Goal: Task Accomplishment & Management: Manage account settings

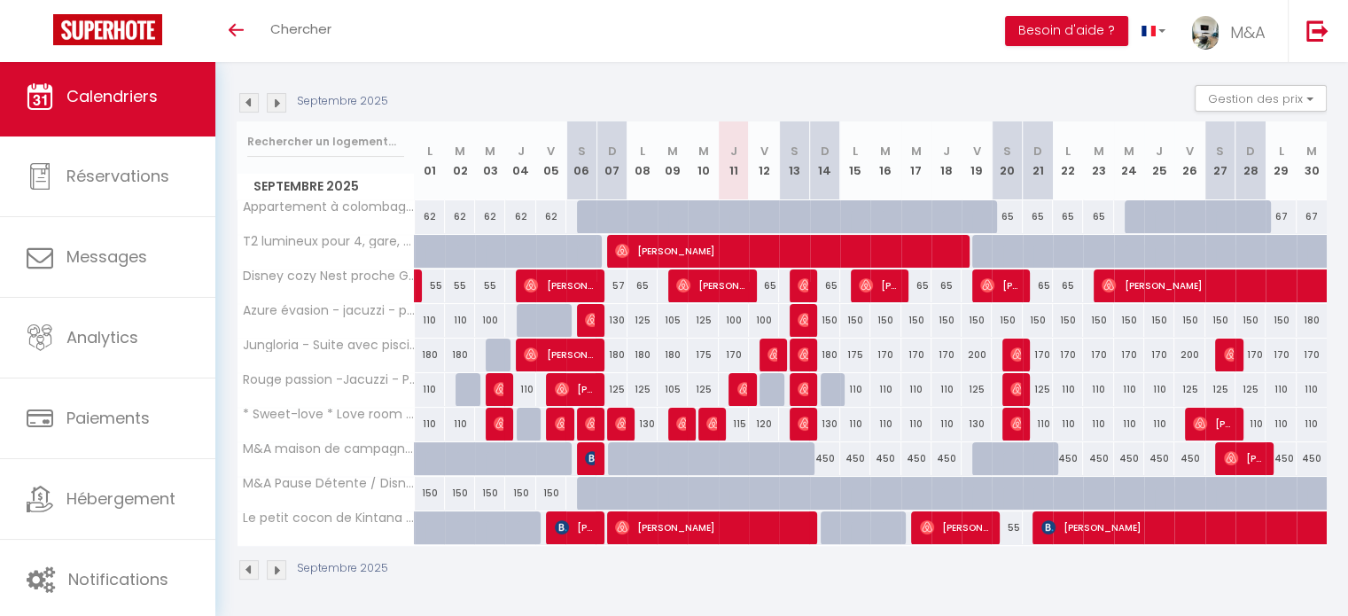
click at [270, 105] on img at bounding box center [277, 103] width 20 height 20
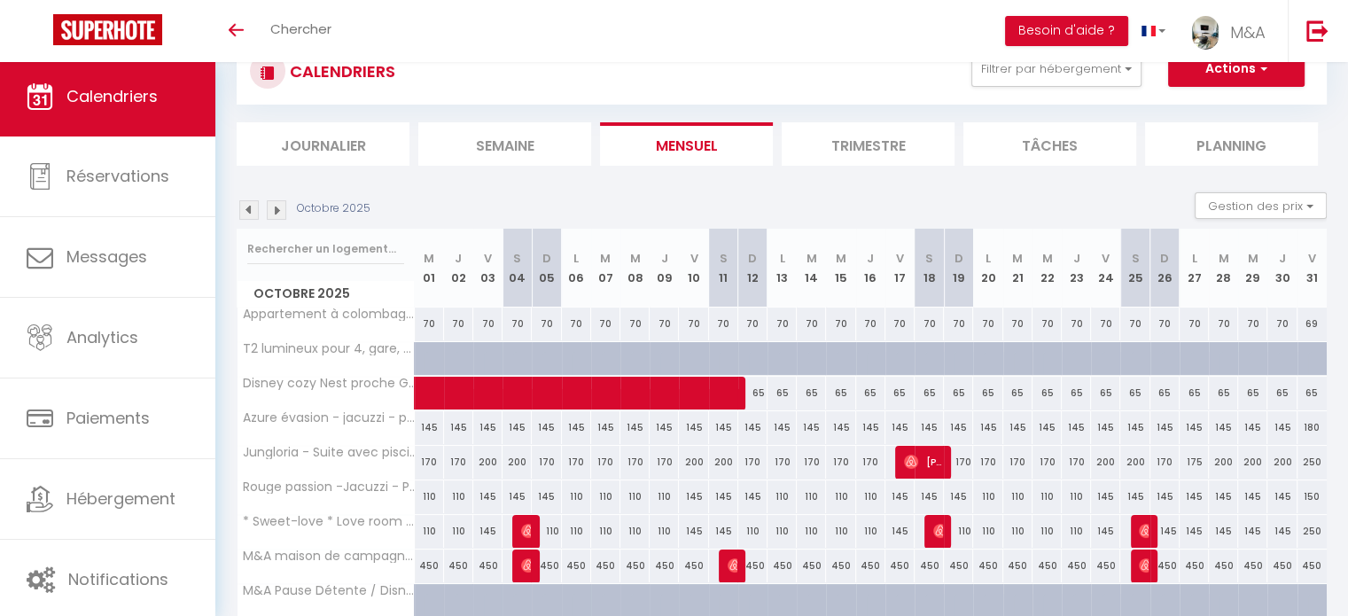
scroll to position [169, 0]
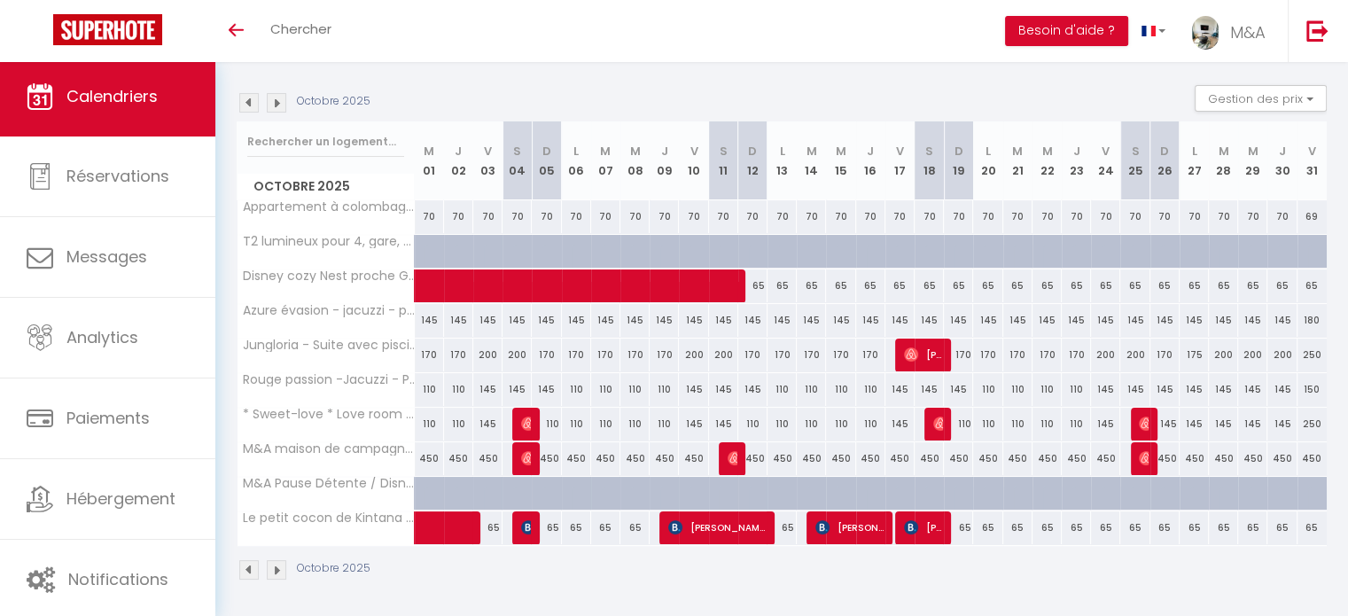
click at [273, 102] on img at bounding box center [277, 103] width 20 height 20
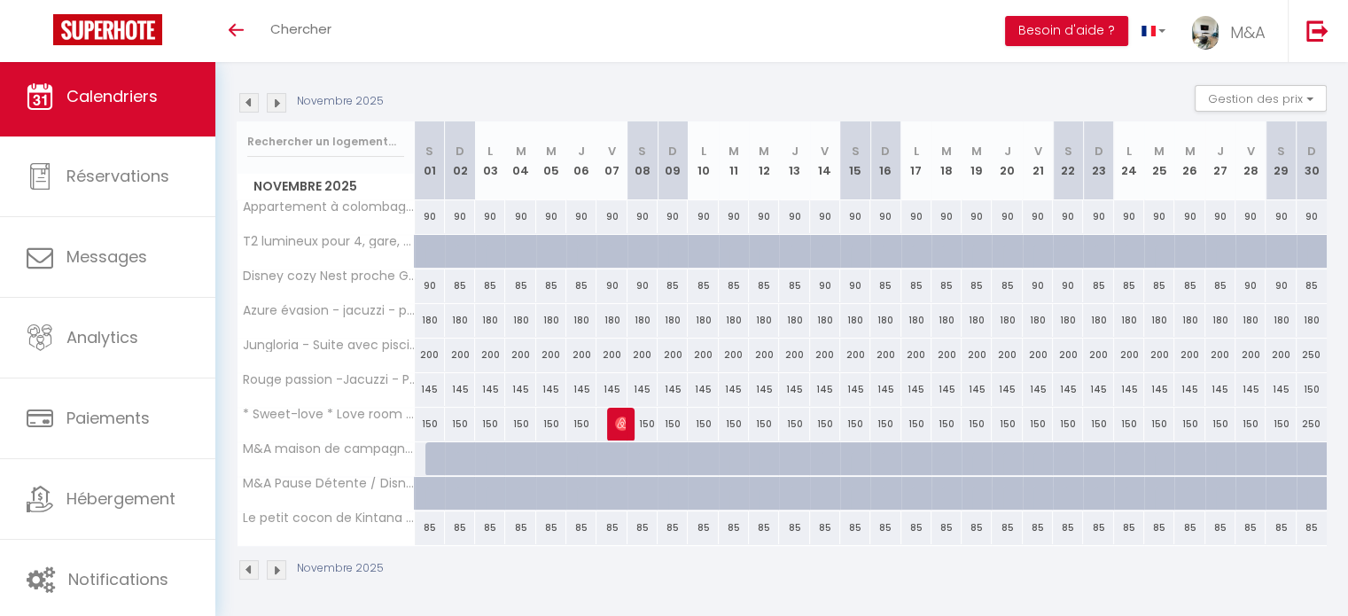
click at [427, 284] on div "90" at bounding box center [430, 285] width 30 height 33
type input "90"
type input "[DATE]"
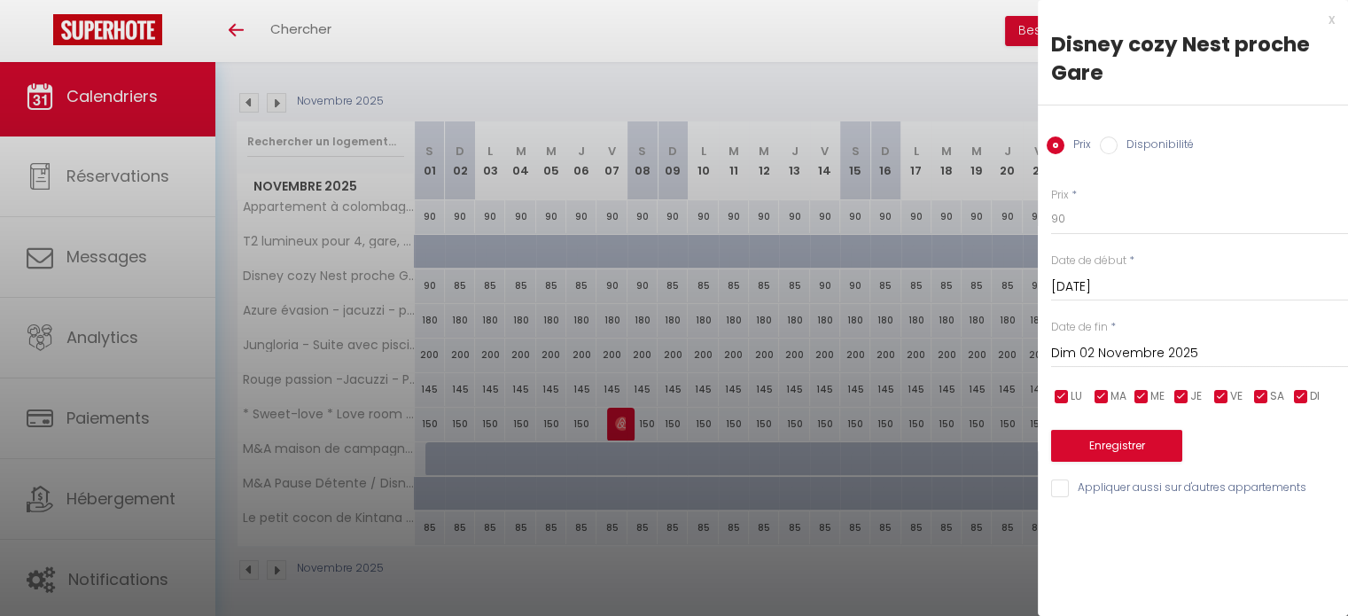
click at [1194, 356] on input "Dim 02 Novembre 2025" at bounding box center [1199, 353] width 297 height 23
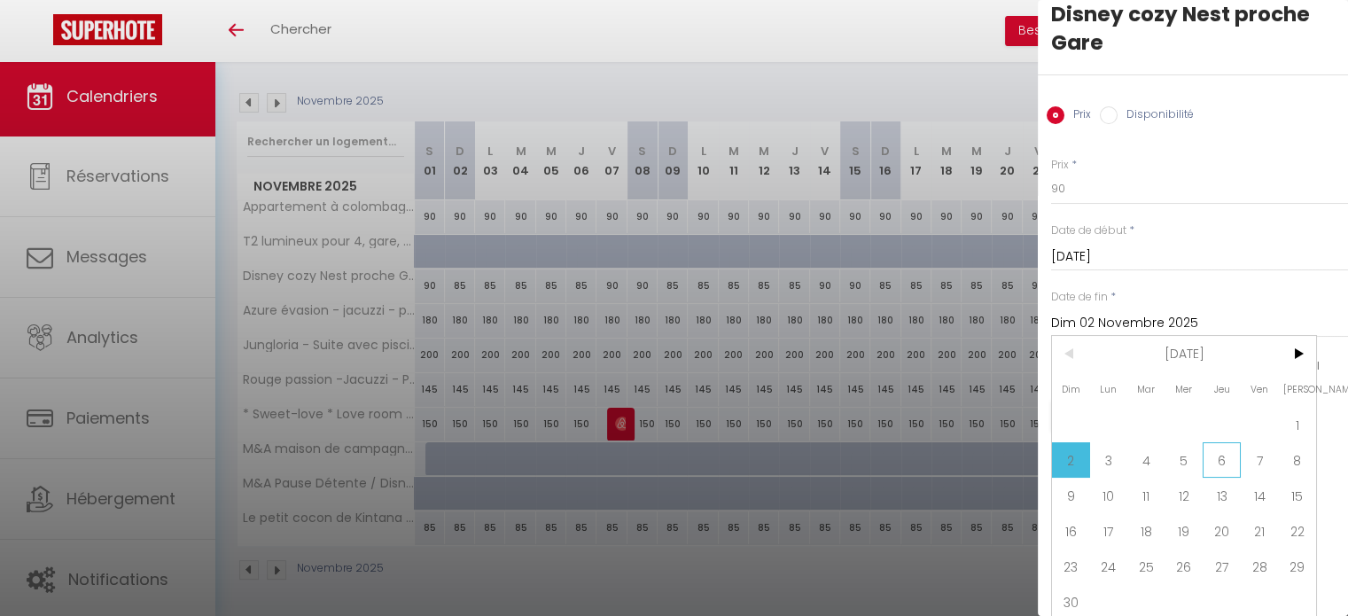
scroll to position [46, 0]
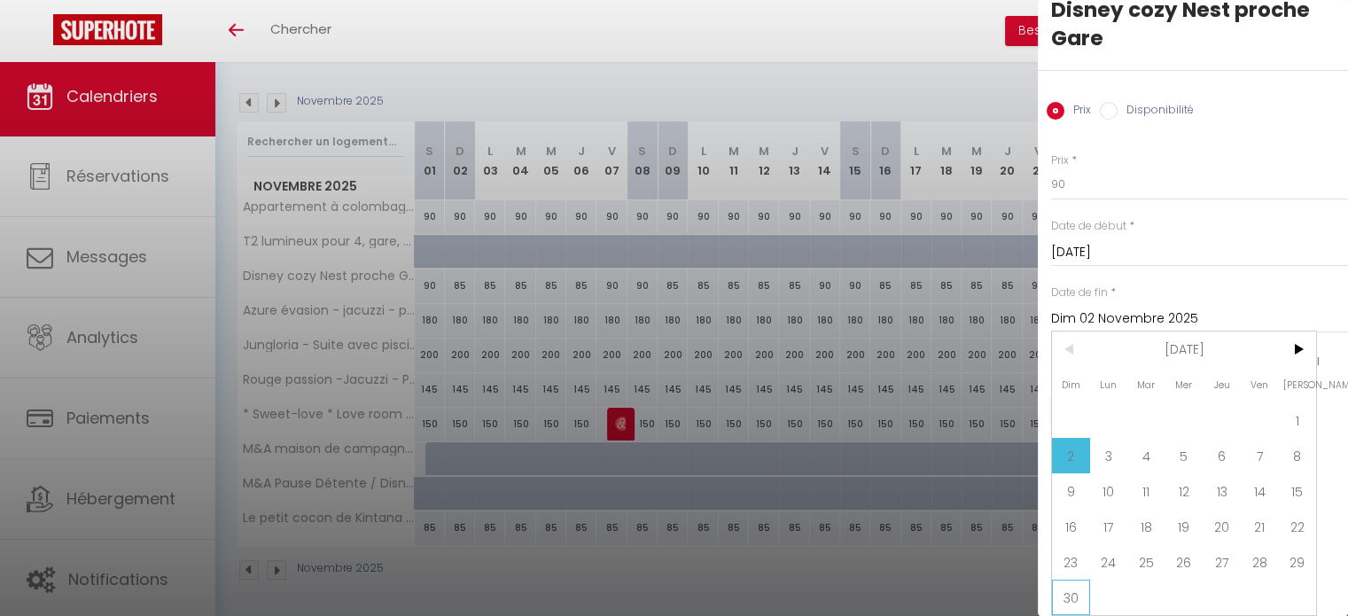
click at [1074, 580] on span "30" at bounding box center [1071, 597] width 38 height 35
type input "Dim 30 Novembre 2025"
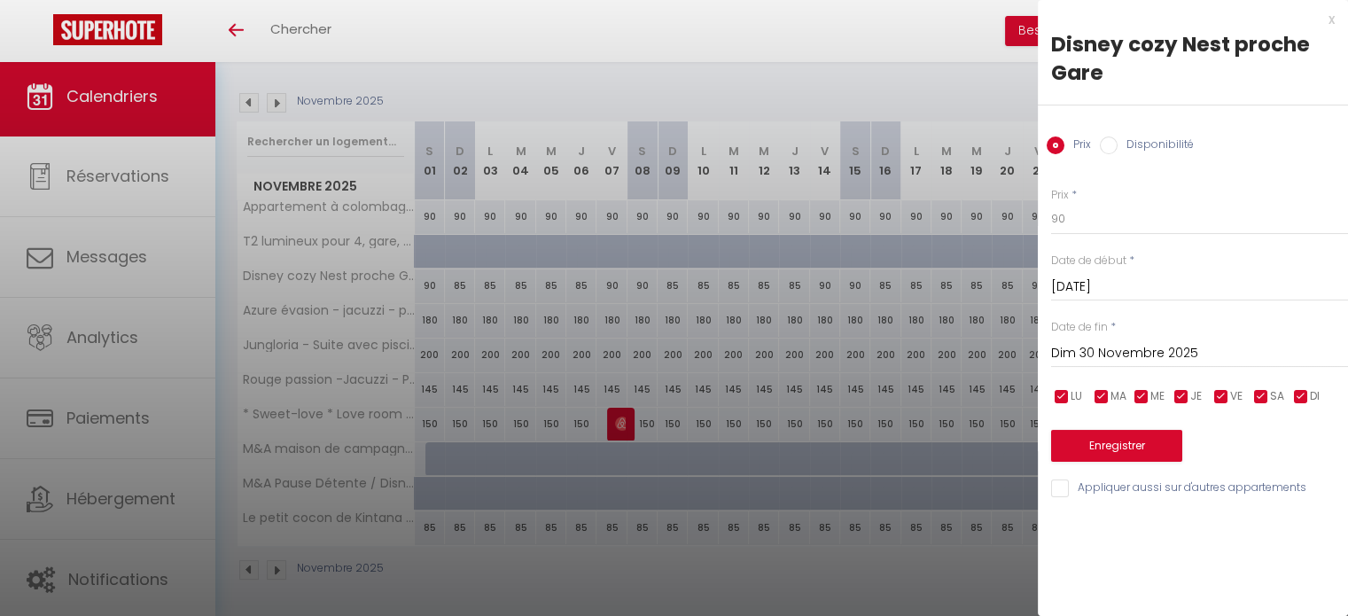
scroll to position [0, 0]
click at [1078, 215] on input "90" at bounding box center [1199, 219] width 297 height 32
type input "9"
type input "70"
click at [1112, 439] on button "Enregistrer" at bounding box center [1116, 446] width 131 height 32
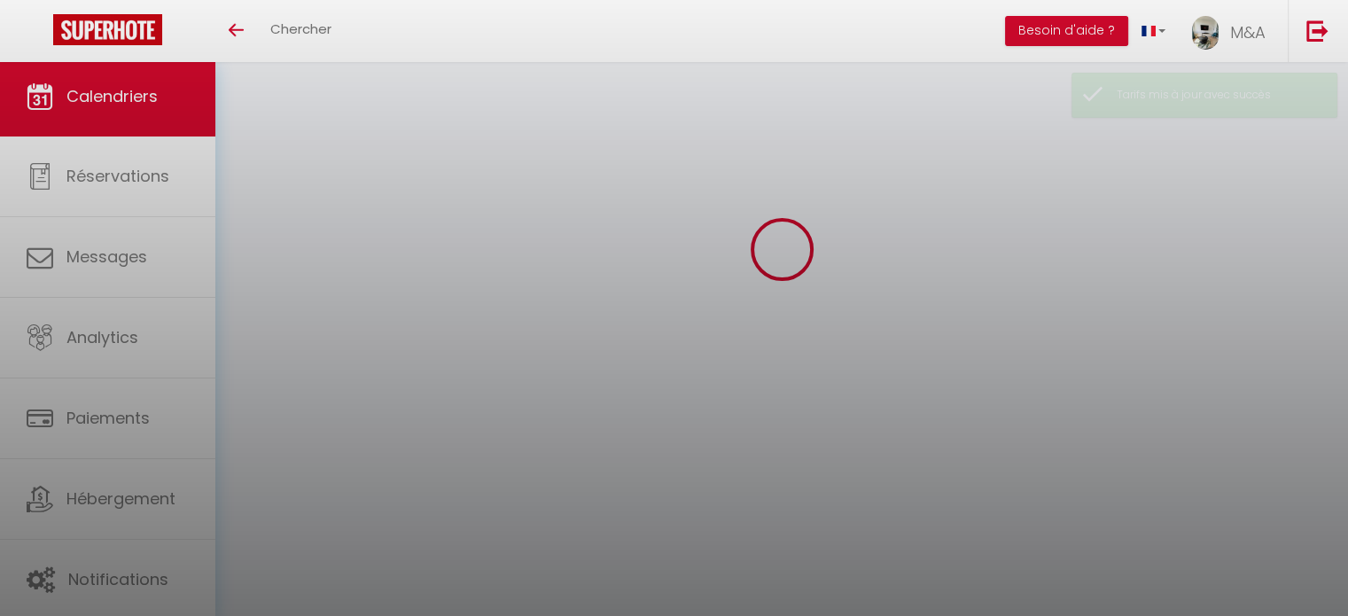
scroll to position [169, 0]
